Goal: Task Accomplishment & Management: Manage account settings

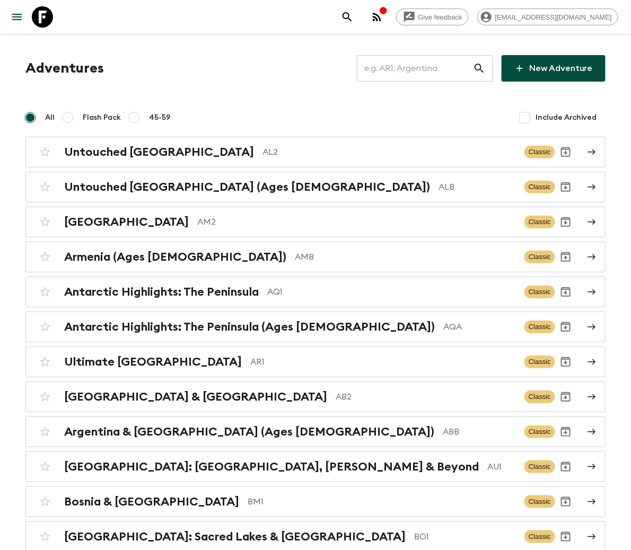
click at [420, 67] on input "text" at bounding box center [415, 69] width 116 height 30
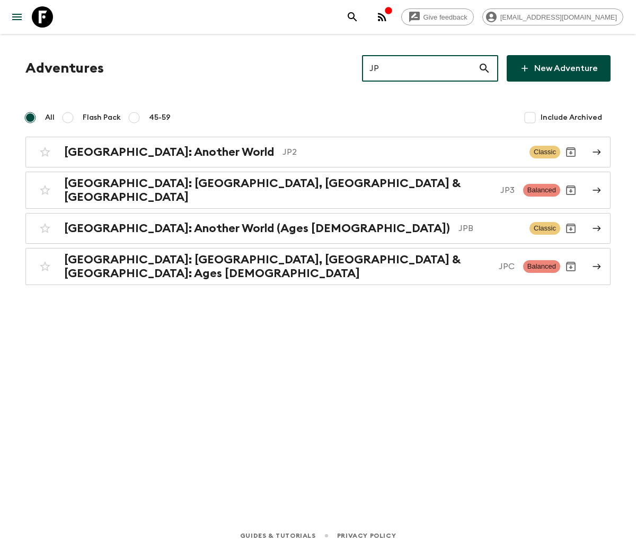
type input "JP3"
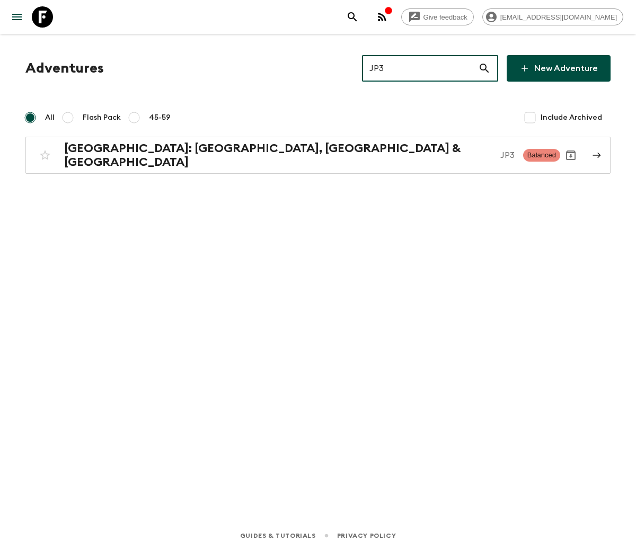
click at [155, 151] on h2 "[GEOGRAPHIC_DATA]: [GEOGRAPHIC_DATA], [GEOGRAPHIC_DATA] & [GEOGRAPHIC_DATA]" at bounding box center [278, 156] width 428 height 28
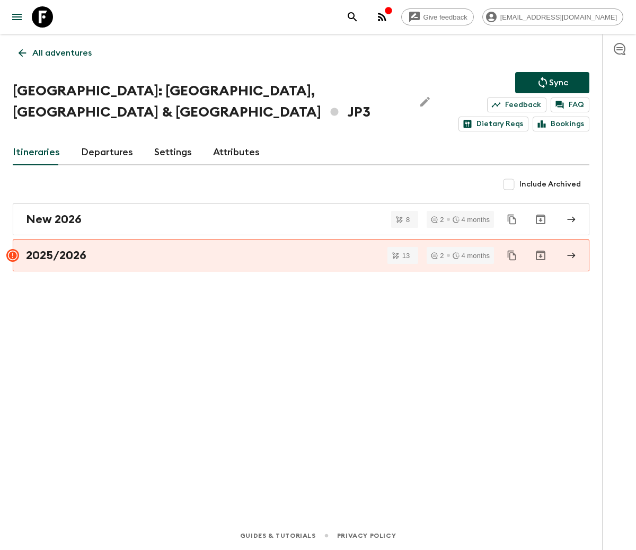
click at [105, 140] on link "Departures" at bounding box center [107, 152] width 52 height 25
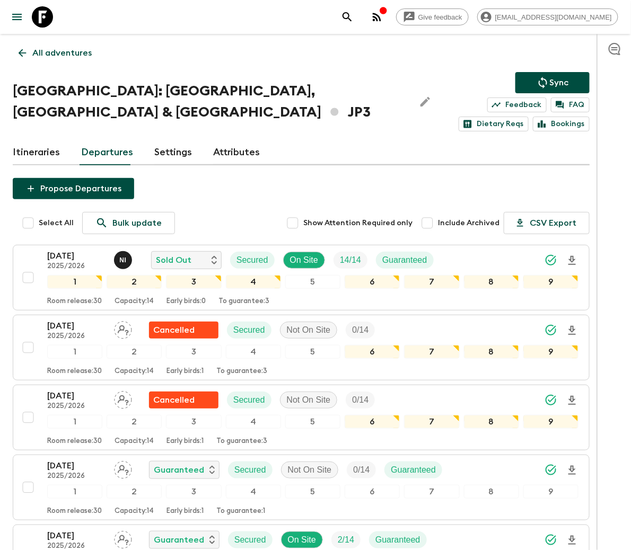
click at [27, 477] on input "checkbox" at bounding box center [27, 487] width 21 height 21
checkbox input "true"
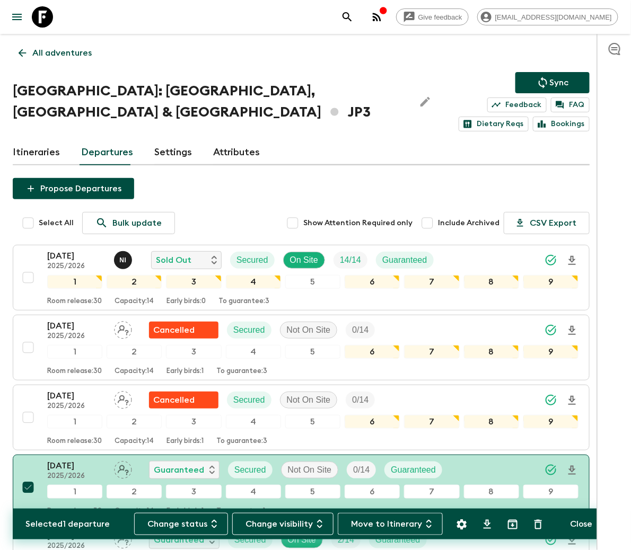
click at [185, 523] on button "Change status" at bounding box center [181, 524] width 94 height 22
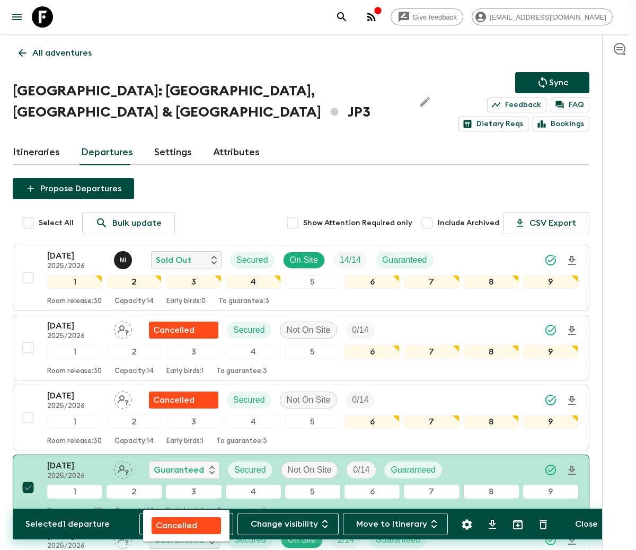
click at [185, 523] on p "Cancelled" at bounding box center [176, 526] width 41 height 13
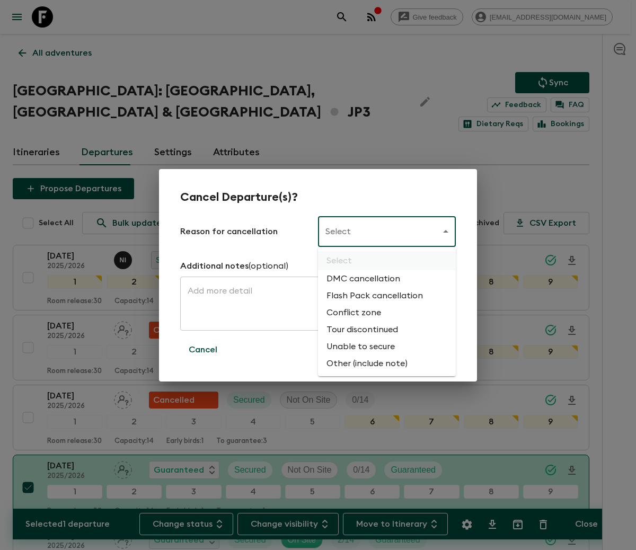
click at [373, 294] on li "Flash Pack cancellation" at bounding box center [387, 295] width 138 height 17
type input "FLASHPACK_CANCELLATION"
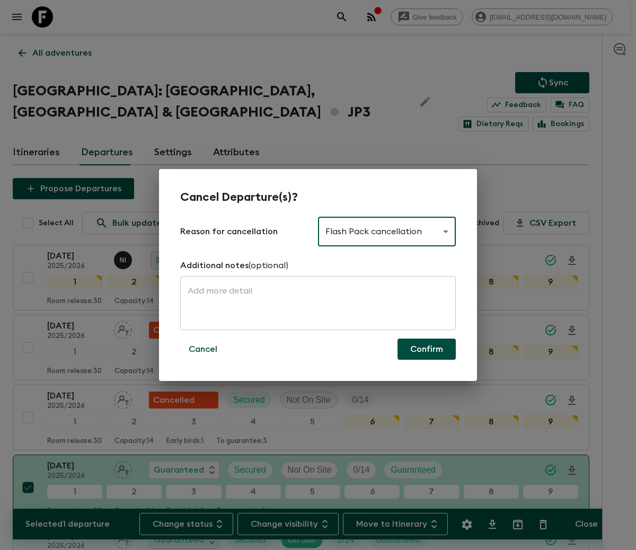
click at [426, 348] on button "Confirm" at bounding box center [427, 349] width 58 height 21
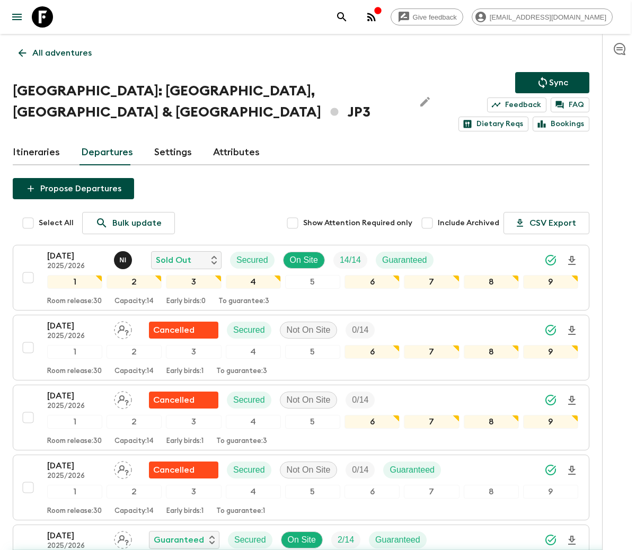
checkbox input "false"
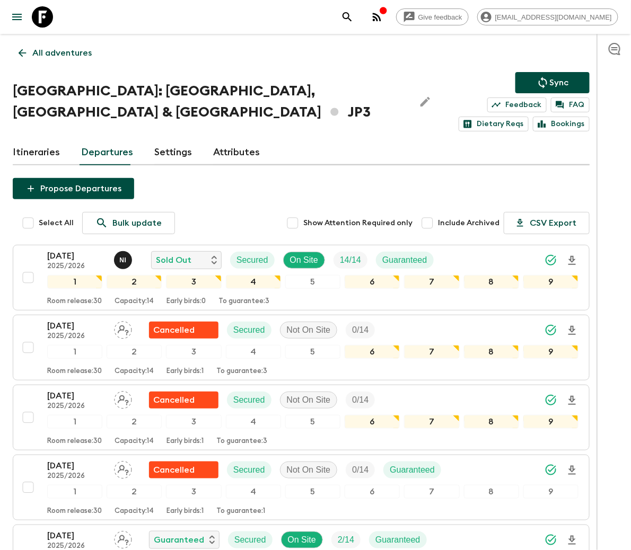
click at [61, 51] on p "All adventures" at bounding box center [61, 53] width 59 height 13
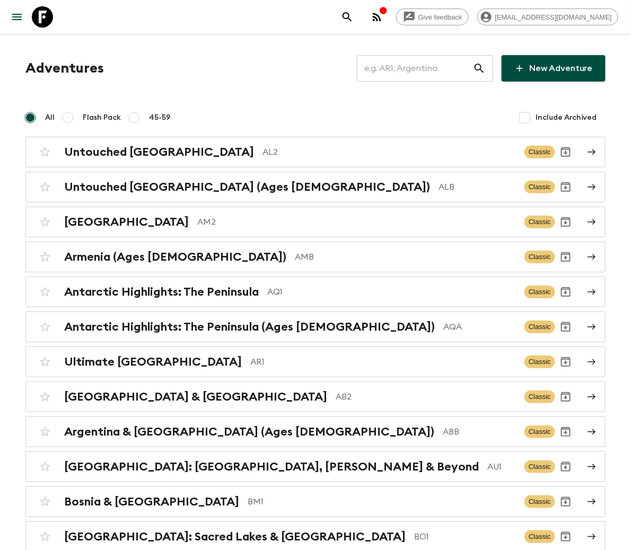
click at [430, 67] on input "text" at bounding box center [415, 69] width 116 height 30
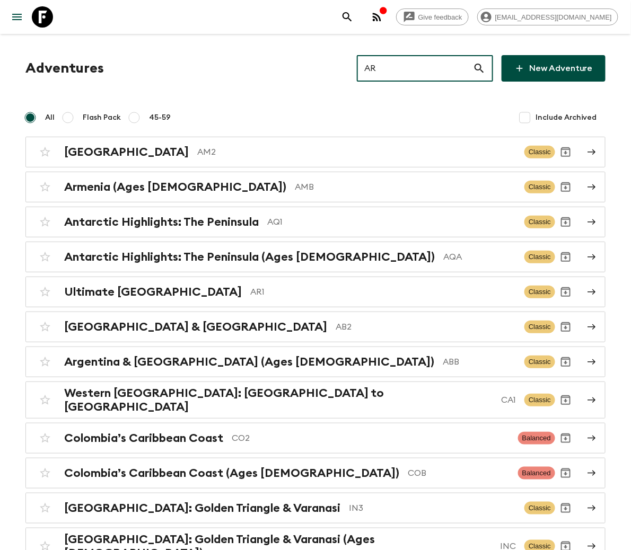
type input "AR1"
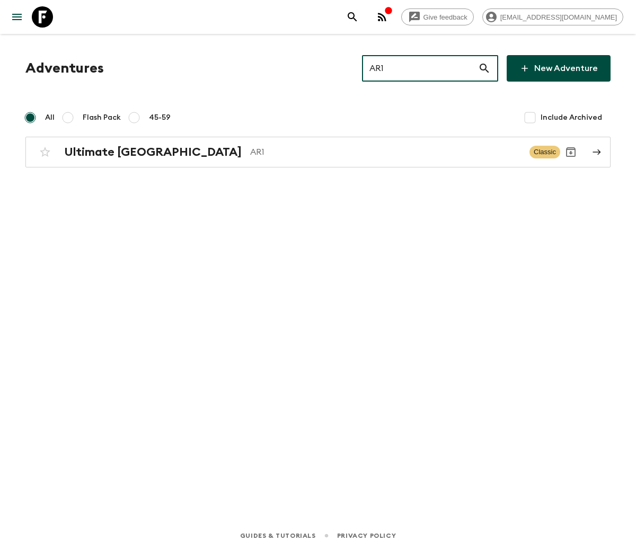
click at [118, 151] on h2 "Ultimate [GEOGRAPHIC_DATA]" at bounding box center [153, 152] width 178 height 14
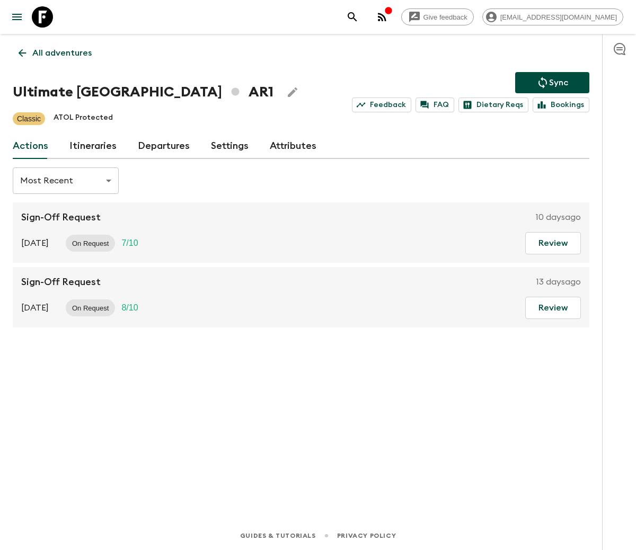
click at [160, 144] on link "Departures" at bounding box center [164, 146] width 52 height 25
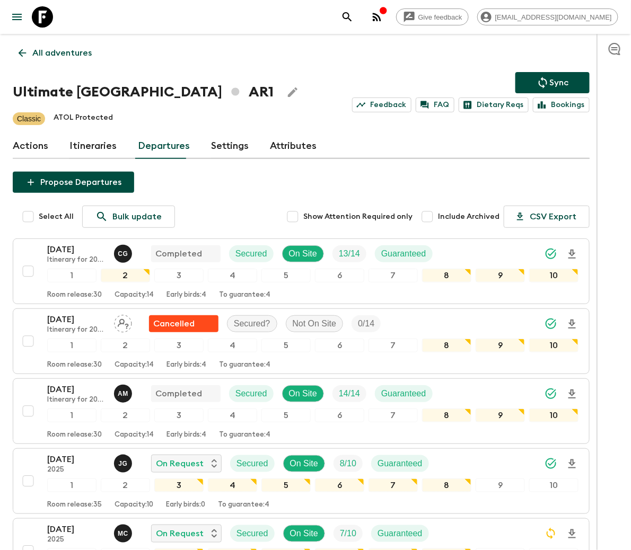
scroll to position [747, 0]
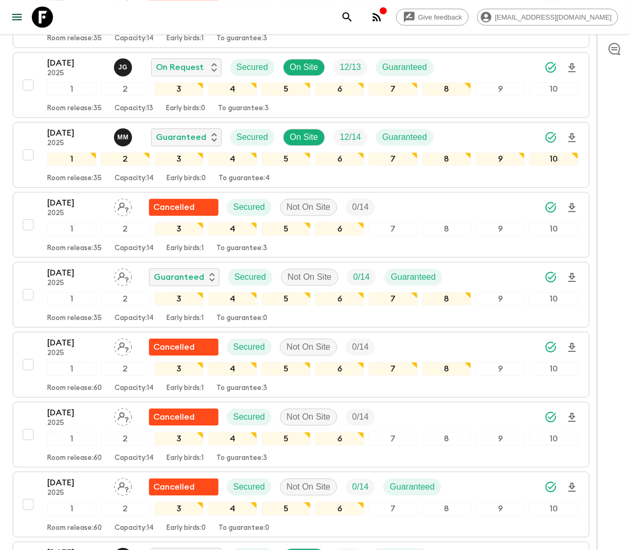
click at [27, 299] on input "checkbox" at bounding box center [27, 294] width 21 height 21
checkbox input "true"
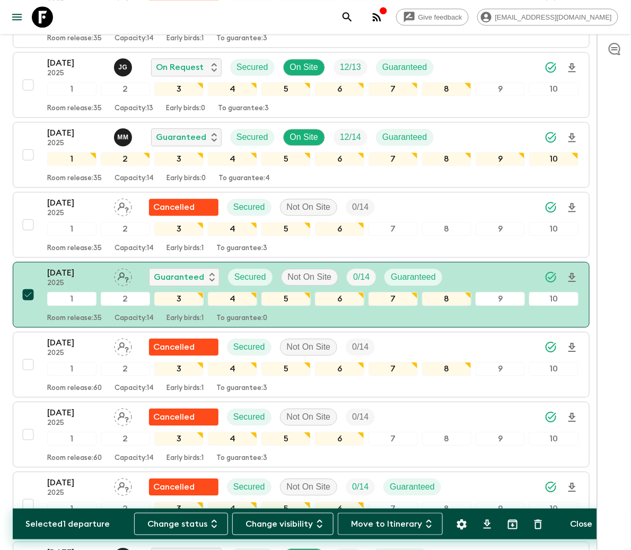
click at [185, 523] on button "Change status" at bounding box center [181, 524] width 94 height 22
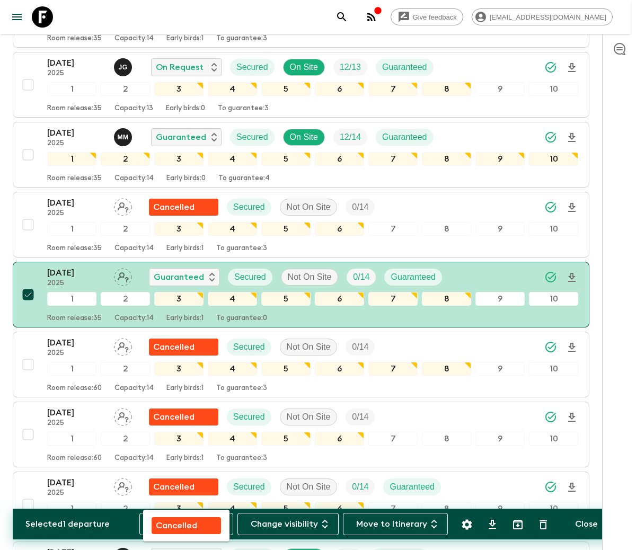
click at [176, 523] on p "Cancelled" at bounding box center [176, 526] width 41 height 13
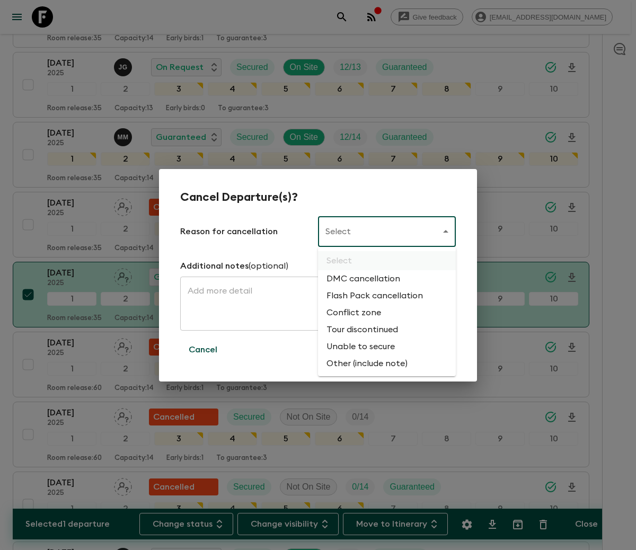
click at [373, 294] on li "Flash Pack cancellation" at bounding box center [387, 295] width 138 height 17
type input "FLASHPACK_CANCELLATION"
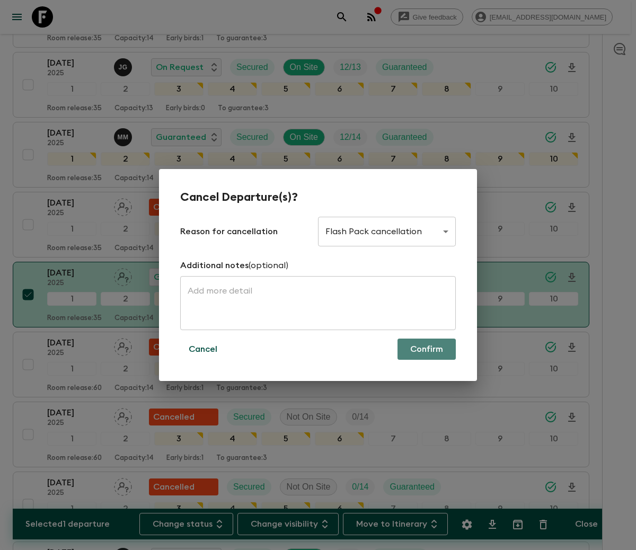
click at [426, 348] on button "Confirm" at bounding box center [427, 349] width 58 height 21
checkbox input "false"
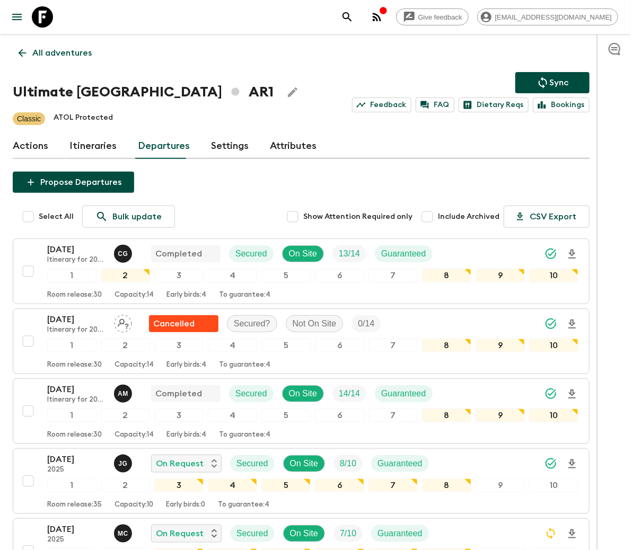
scroll to position [747, 0]
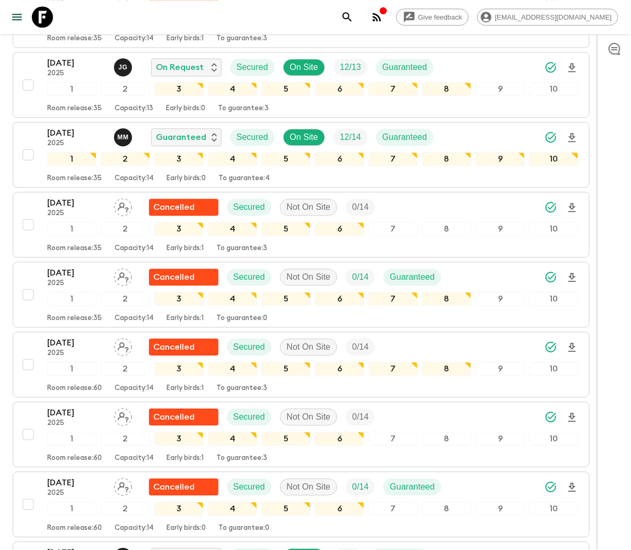
click at [41, 16] on icon at bounding box center [42, 16] width 21 height 21
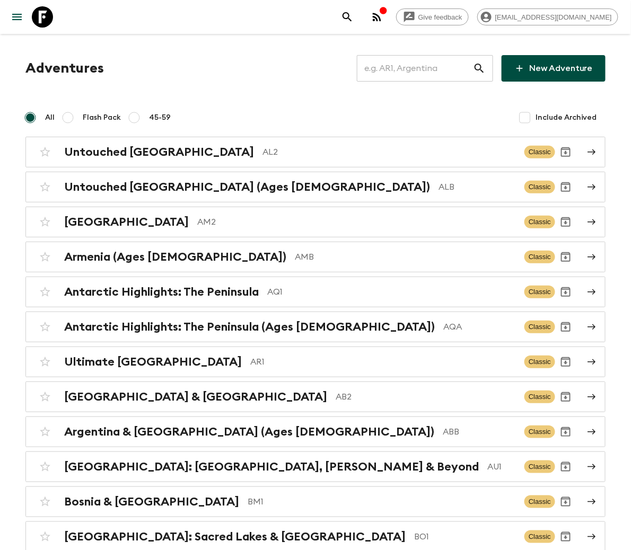
click at [430, 67] on input "text" at bounding box center [415, 69] width 116 height 30
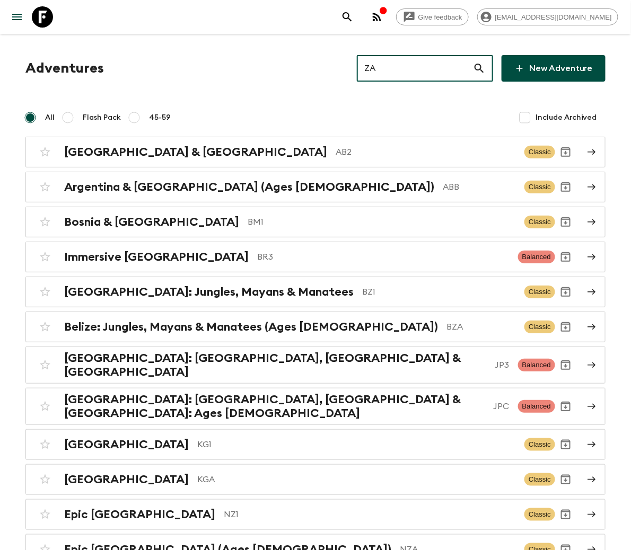
type input "ZA1"
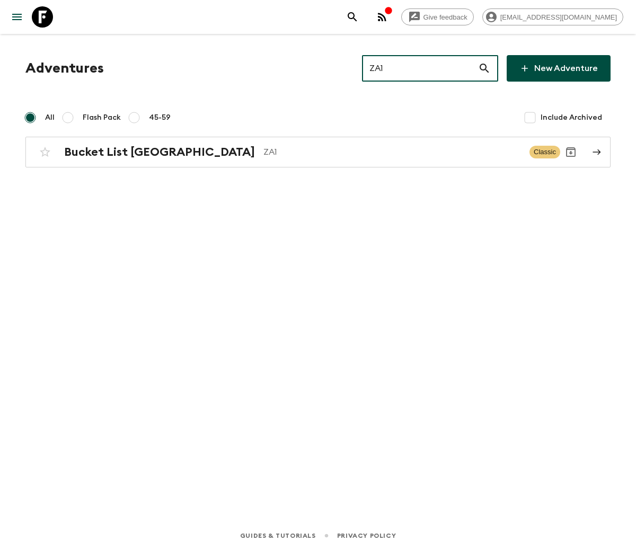
click at [131, 151] on h2 "Bucket List [GEOGRAPHIC_DATA]" at bounding box center [159, 152] width 191 height 14
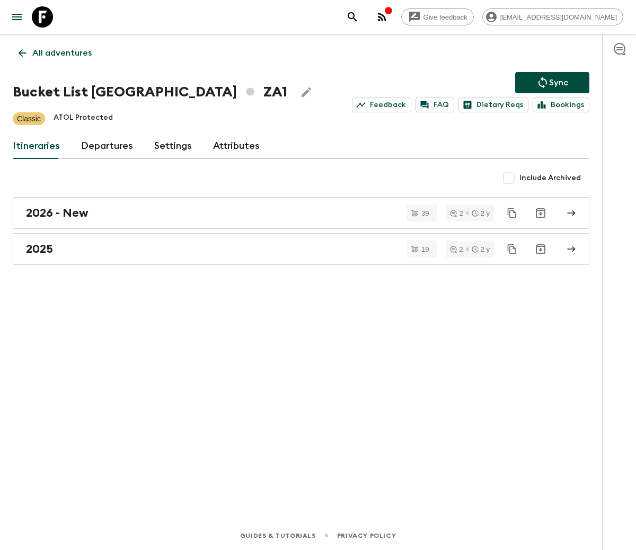
click at [103, 144] on link "Departures" at bounding box center [107, 146] width 52 height 25
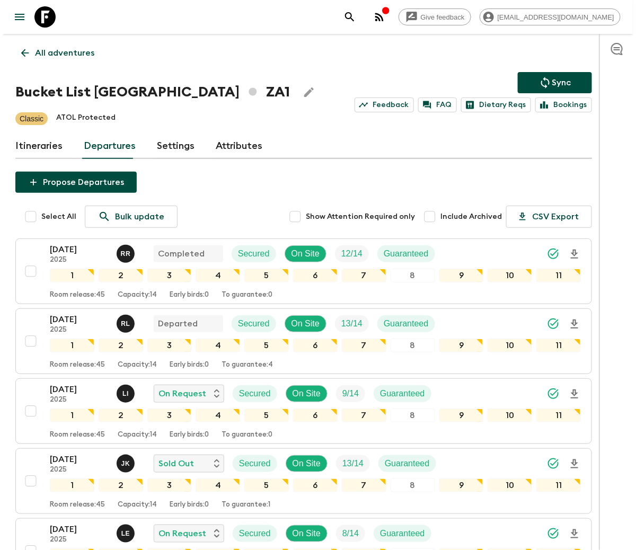
scroll to position [318, 0]
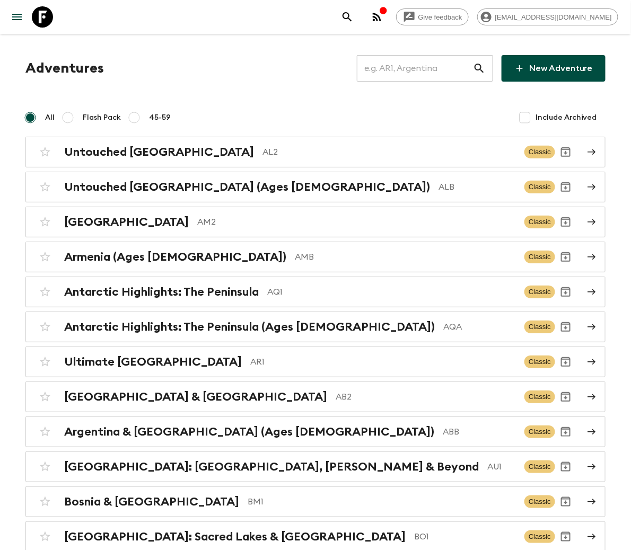
click at [426, 67] on input "text" at bounding box center [415, 69] width 116 height 30
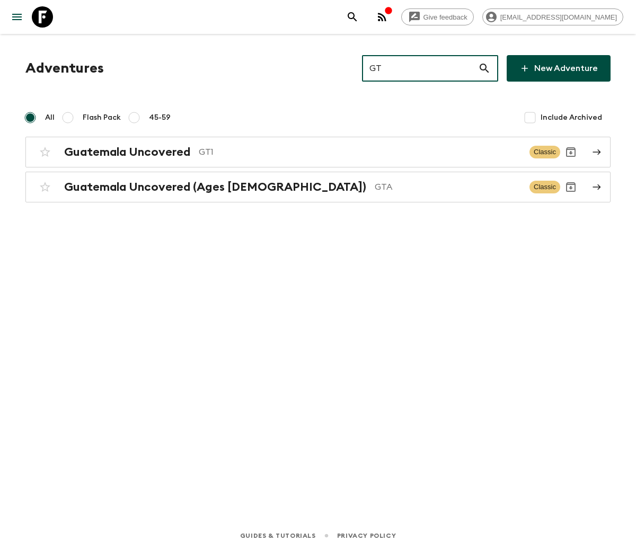
type input "GT1"
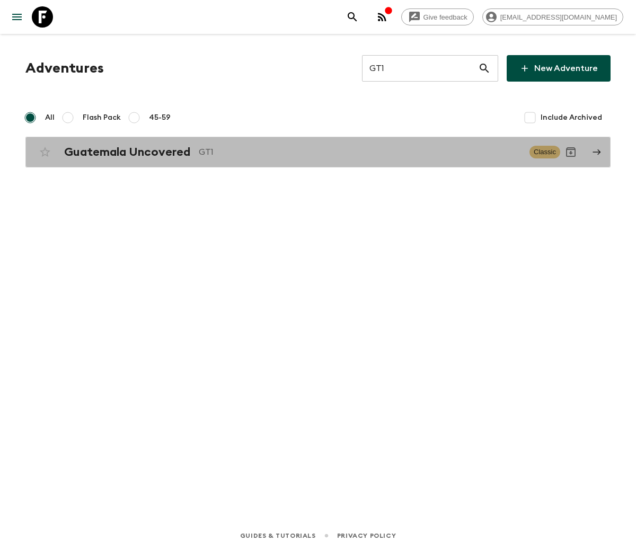
click at [126, 151] on h2 "Guatemala Uncovered" at bounding box center [127, 152] width 126 height 14
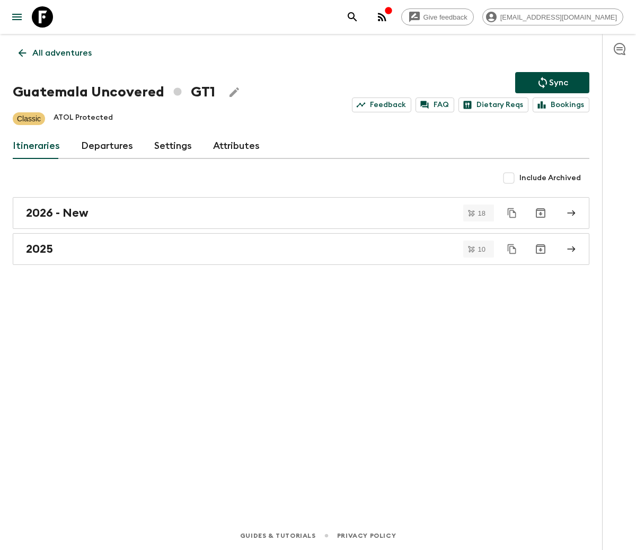
click at [103, 144] on link "Departures" at bounding box center [107, 146] width 52 height 25
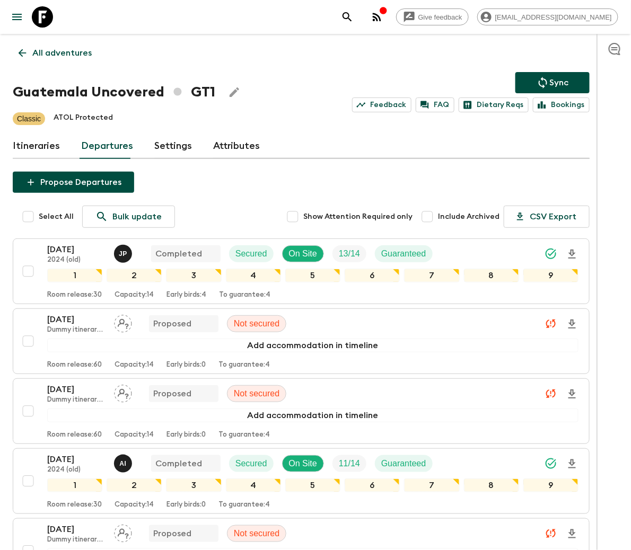
scroll to position [2361, 0]
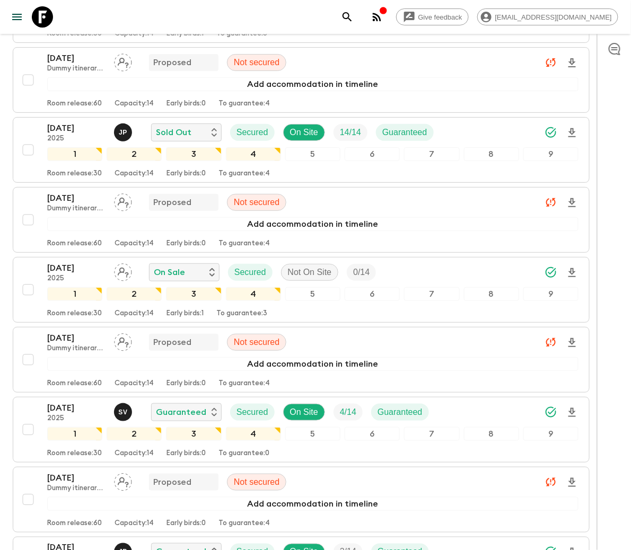
click at [27, 297] on input "checkbox" at bounding box center [27, 289] width 21 height 21
checkbox input "true"
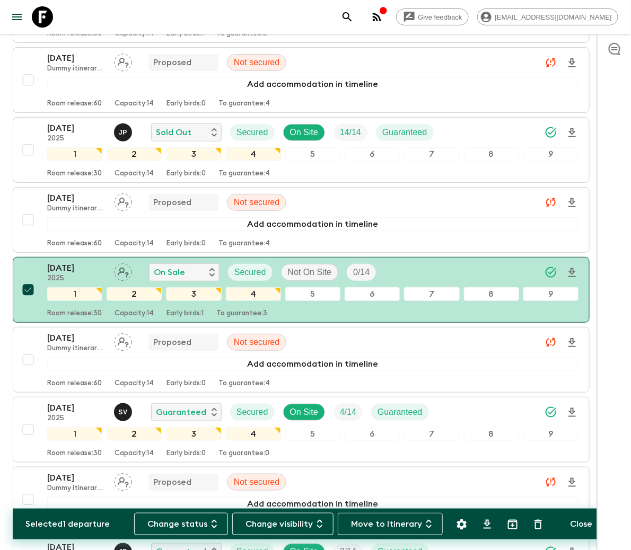
click at [185, 523] on button "Change status" at bounding box center [181, 524] width 94 height 22
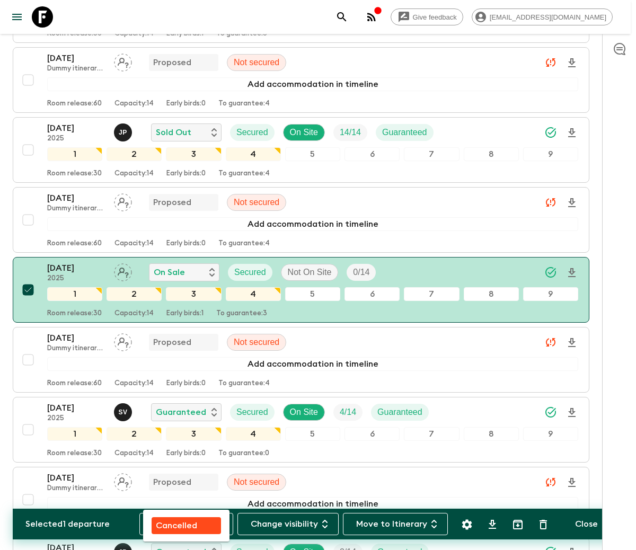
click at [185, 523] on p "Cancelled" at bounding box center [176, 526] width 41 height 13
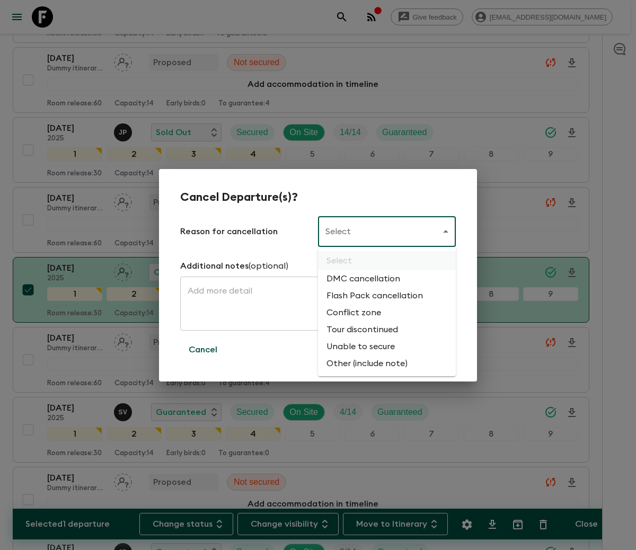
click at [373, 294] on li "Flash Pack cancellation" at bounding box center [387, 295] width 138 height 17
type input "FLASHPACK_CANCELLATION"
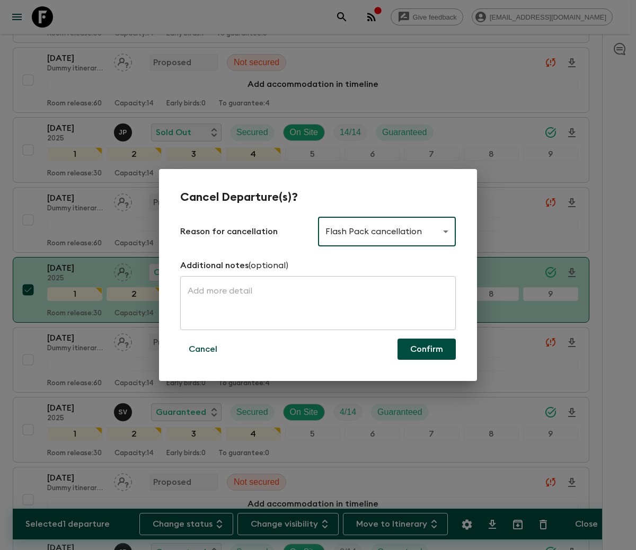
click at [426, 348] on button "Confirm" at bounding box center [427, 349] width 58 height 21
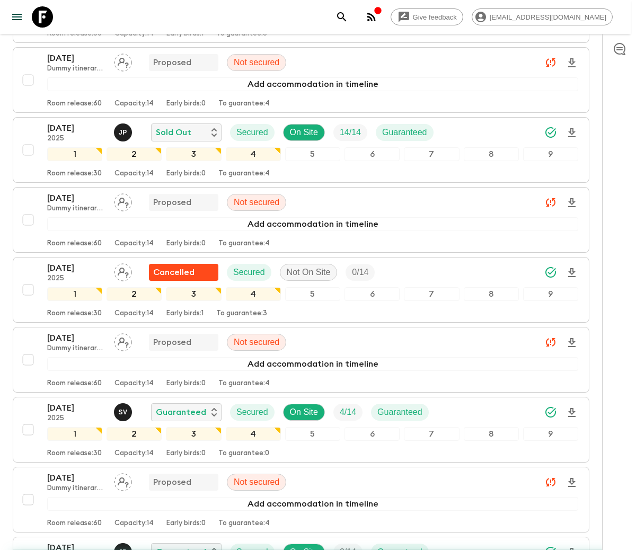
checkbox input "false"
